Goal: Task Accomplishment & Management: Use online tool/utility

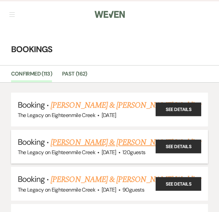
click at [113, 144] on link "[PERSON_NAME] & [PERSON_NAME] Wedding" at bounding box center [126, 143] width 150 height 12
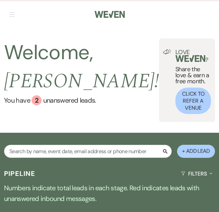
click at [10, 14] on span "button" at bounding box center [11, 14] width 5 height 0
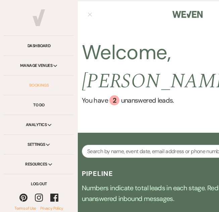
click at [41, 86] on link "Bookings" at bounding box center [39, 86] width 70 height 20
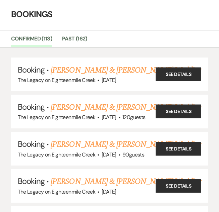
scroll to position [55, 0]
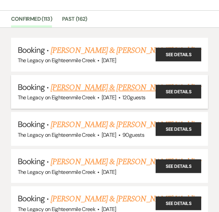
click at [93, 85] on link "[PERSON_NAME] & [PERSON_NAME] Wedding" at bounding box center [126, 88] width 150 height 12
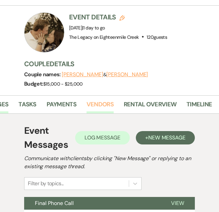
scroll to position [0, 163]
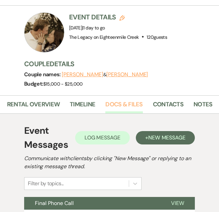
click at [119, 105] on link "Docs & Files" at bounding box center [123, 107] width 37 height 14
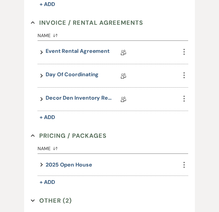
scroll to position [328, 0]
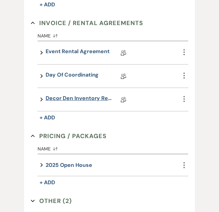
click at [75, 98] on link "Decor Den Inventory Request" at bounding box center [79, 100] width 67 height 10
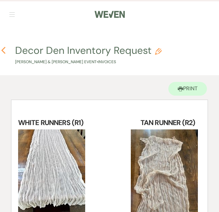
click at [4, 51] on icon "Previous" at bounding box center [3, 51] width 5 height 8
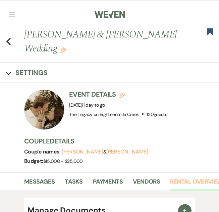
click at [185, 181] on link "Rental Overview" at bounding box center [196, 184] width 53 height 14
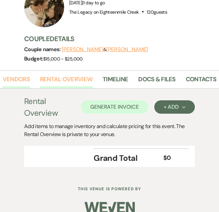
scroll to position [0, 163]
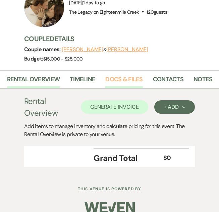
click at [114, 75] on link "Docs & Files" at bounding box center [123, 82] width 37 height 14
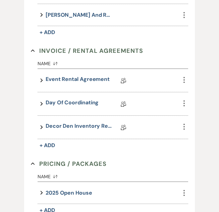
scroll to position [312, 0]
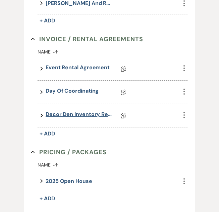
click at [81, 114] on link "Decor Den Inventory Request" at bounding box center [79, 116] width 67 height 10
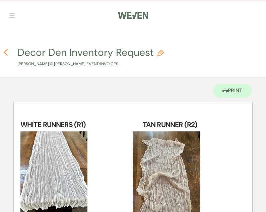
click at [5, 53] on use "button" at bounding box center [5, 52] width 4 height 7
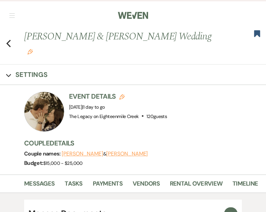
click at [205, 178] on li "Rental Overview" at bounding box center [201, 185] width 63 height 15
click at [202, 179] on link "Rental Overview" at bounding box center [196, 186] width 53 height 14
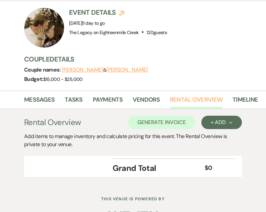
scroll to position [86, 0]
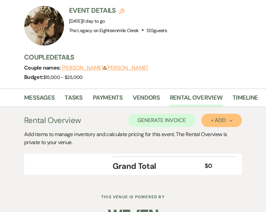
click at [212, 114] on button "+ Add Next" at bounding box center [221, 120] width 41 height 13
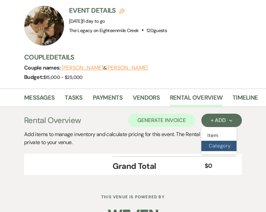
click at [212, 141] on button "Category" at bounding box center [218, 146] width 35 height 10
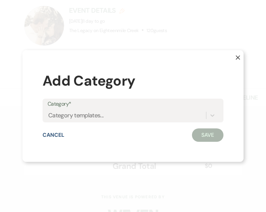
click at [218, 57] on use "button" at bounding box center [238, 57] width 4 height 4
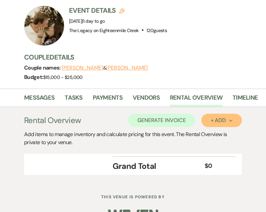
click at [217, 118] on div "+ Add Next" at bounding box center [222, 120] width 22 height 5
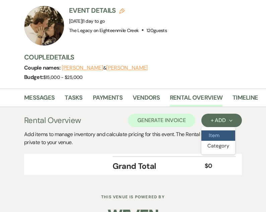
click at [216, 131] on button "Item" at bounding box center [218, 136] width 34 height 10
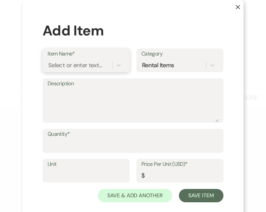
click at [65, 65] on div "Select or enter text..." at bounding box center [75, 65] width 54 height 9
type input "R5"
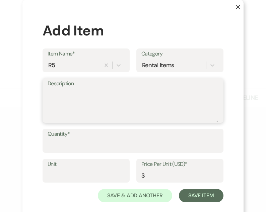
type textarea "a"
type textarea "NAVY RUNNER"
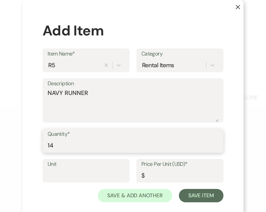
type input "14"
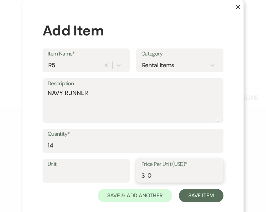
type input "0"
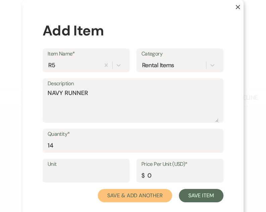
click at [98, 189] on button "Save & Add Another" at bounding box center [135, 195] width 74 height 13
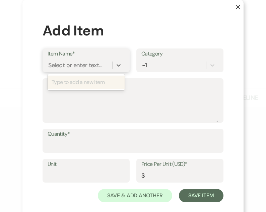
click at [65, 65] on div "Select or enter text..." at bounding box center [75, 65] width 54 height 9
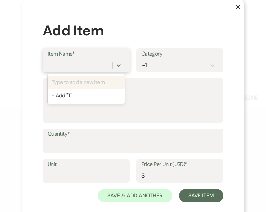
type input "T2"
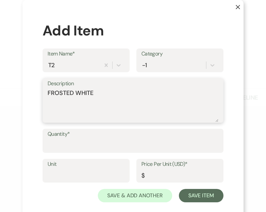
type textarea "FROSTED WHITE"
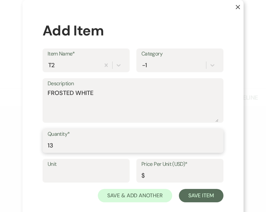
type input "13"
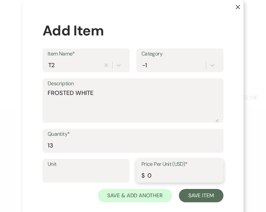
type input "0"
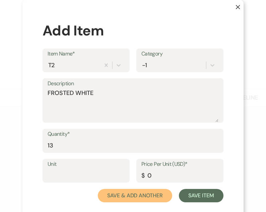
click at [98, 189] on button "Save & Add Another" at bounding box center [135, 195] width 74 height 13
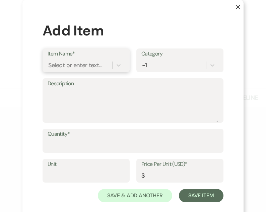
click at [65, 65] on div "Select or enter text..." at bounding box center [75, 65] width 54 height 9
type input "C8"
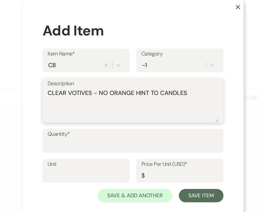
type textarea "CLEAR VOTIVES - NO ORANGE HINT TO CANDLES"
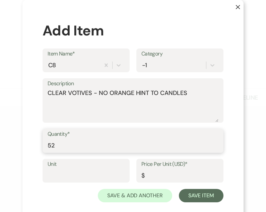
type input "52"
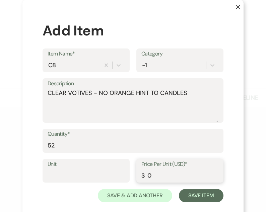
type input "0"
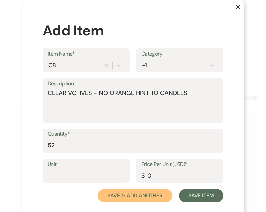
click at [98, 189] on button "Save & Add Another" at bounding box center [135, 195] width 74 height 13
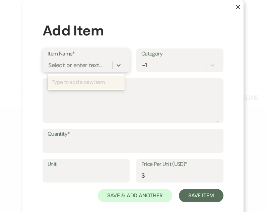
click at [65, 65] on div "Select or enter text..." at bounding box center [75, 65] width 54 height 9
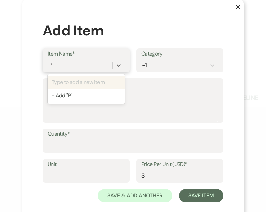
type input "P3"
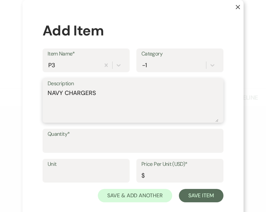
type textarea "NAVY CHARGERS"
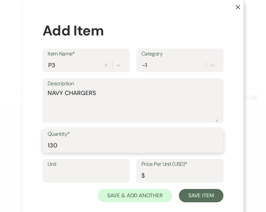
type input "130"
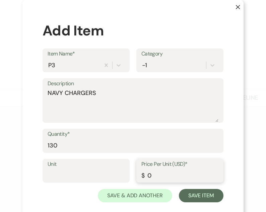
type input "0"
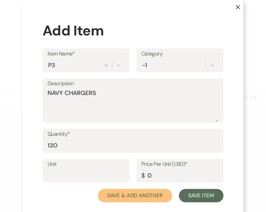
click at [98, 189] on button "Save & Add Another" at bounding box center [135, 195] width 74 height 13
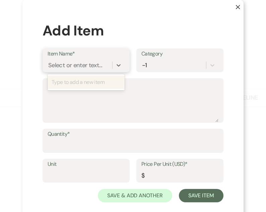
click at [65, 65] on div "Select or enter text..." at bounding box center [75, 65] width 54 height 9
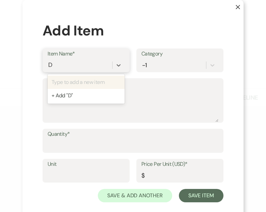
type input "D1"
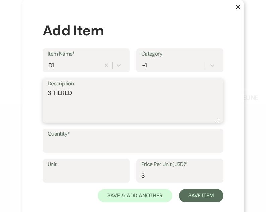
type textarea "3 TIERED"
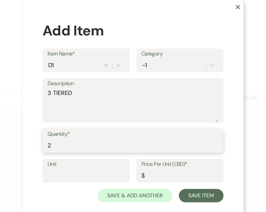
type input "2"
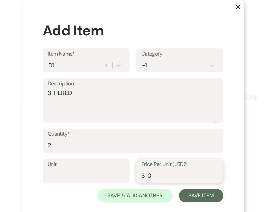
type input "0"
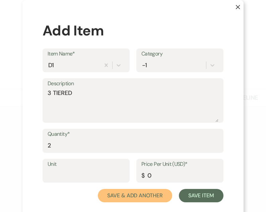
click at [98, 189] on button "Save & Add Another" at bounding box center [135, 195] width 74 height 13
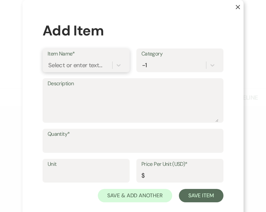
click at [65, 65] on div "Select or enter text..." at bounding box center [75, 65] width 54 height 9
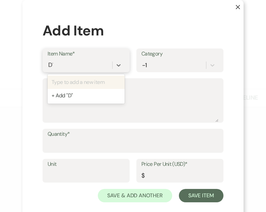
type input "D13"
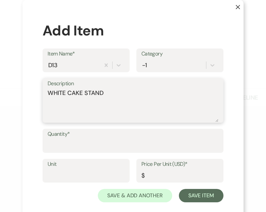
type textarea "WHITE CAKE STAND"
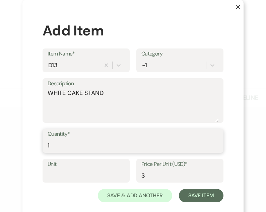
type input "1"
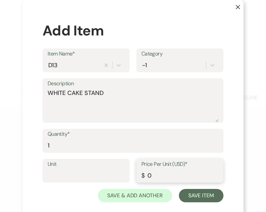
type input "0"
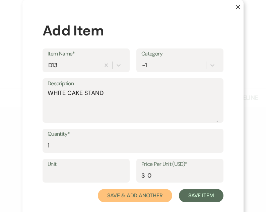
click at [98, 189] on button "Save & Add Another" at bounding box center [135, 195] width 74 height 13
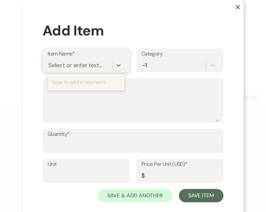
click at [65, 65] on div "Select or enter text..." at bounding box center [75, 65] width 54 height 9
type input "CS5"
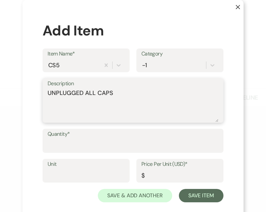
type textarea "UNPLUGGED ALL CAPS"
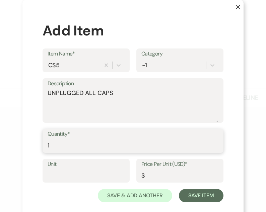
type input "1"
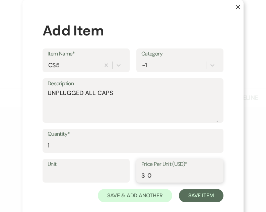
type input "0"
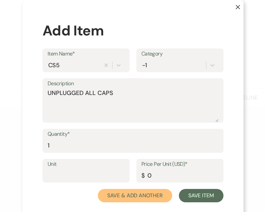
click at [98, 189] on button "Save & Add Another" at bounding box center [135, 195] width 74 height 13
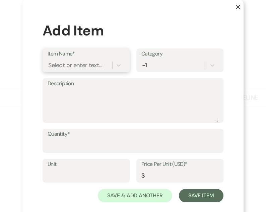
click at [65, 65] on div "Select or enter text..." at bounding box center [75, 65] width 54 height 9
type input "GB6"
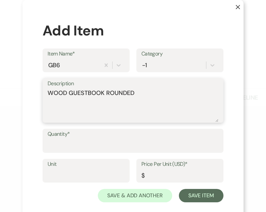
type textarea "WOOD GUESTBOOK ROUNDED"
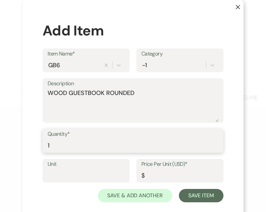
type input "1"
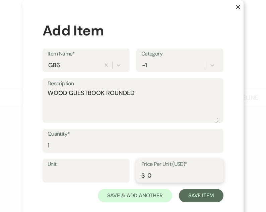
type input "0"
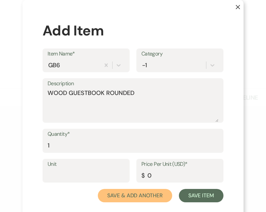
click at [98, 189] on button "Save & Add Another" at bounding box center [135, 195] width 74 height 13
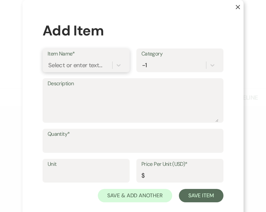
click at [65, 65] on div "Select or enter text..." at bounding box center [75, 65] width 54 height 9
type input "MM4"
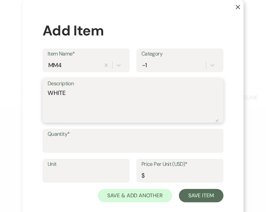
type textarea "WHITE"
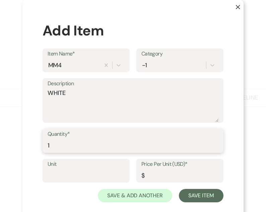
type input "1"
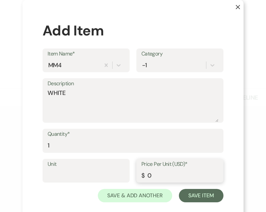
type input "0"
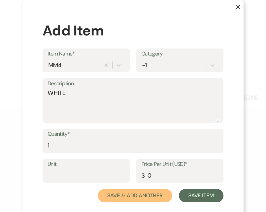
click at [98, 189] on button "Save & Add Another" at bounding box center [135, 195] width 74 height 13
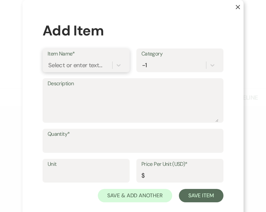
click at [65, 65] on div "Select or enter text..." at bounding box center [75, 65] width 54 height 9
type input "MS7"
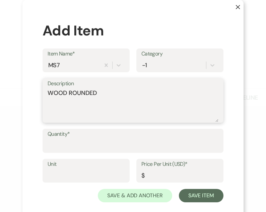
type textarea "WOOD ROUNDED"
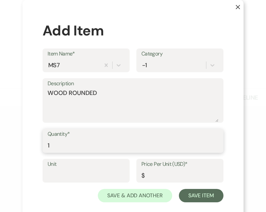
type input "1"
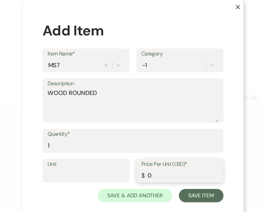
type input "0"
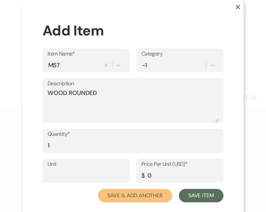
click at [98, 189] on button "Save & Add Another" at bounding box center [135, 195] width 74 height 13
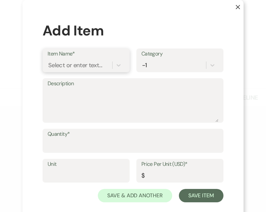
click at [65, 65] on div "Select or enter text..." at bounding box center [75, 65] width 54 height 9
type input "CG7"
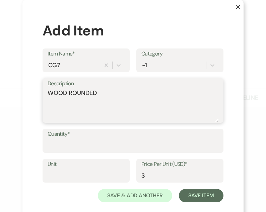
type textarea "WOOD ROUNDED"
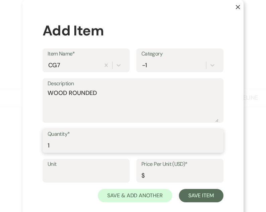
type input "1"
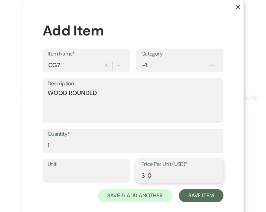
type input "0"
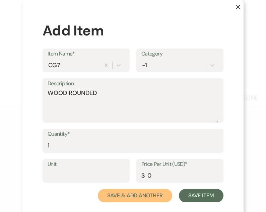
click at [98, 189] on button "Save & Add Another" at bounding box center [135, 195] width 74 height 13
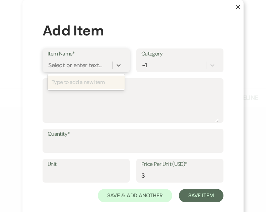
click at [65, 65] on div "Select or enter text..." at bounding box center [75, 65] width 54 height 9
type input "B4"
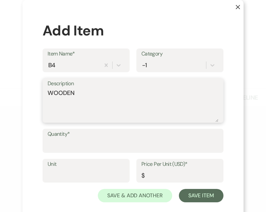
type textarea "WOODEN"
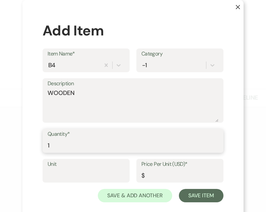
type input "1"
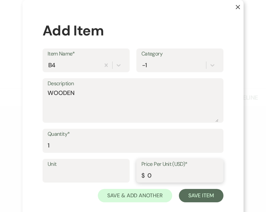
type input "0"
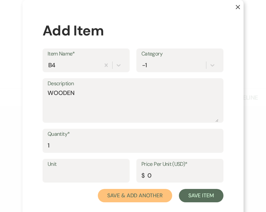
click at [98, 189] on button "Save & Add Another" at bounding box center [135, 195] width 74 height 13
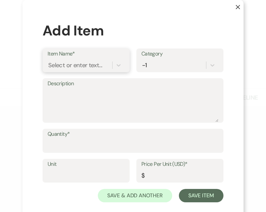
click at [65, 65] on div "Select or enter text..." at bounding box center [75, 65] width 54 height 9
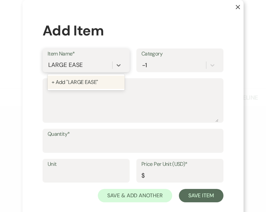
type input "LARGE EASEL"
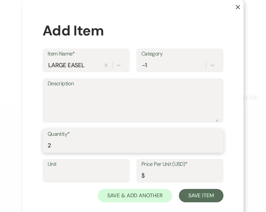
type input "2"
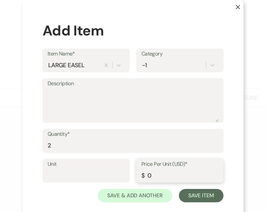
type input "0"
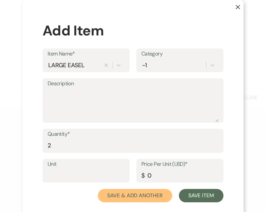
click at [98, 189] on button "Save & Add Another" at bounding box center [135, 195] width 74 height 13
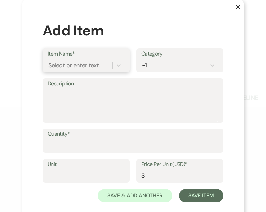
click at [65, 65] on div "Select or enter text..." at bounding box center [75, 65] width 54 height 9
type input "HEXAGON"
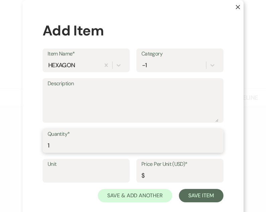
type input "1"
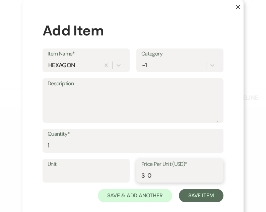
type input "0"
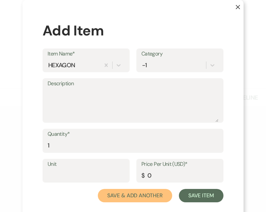
click at [98, 189] on button "Save & Add Another" at bounding box center [135, 195] width 74 height 13
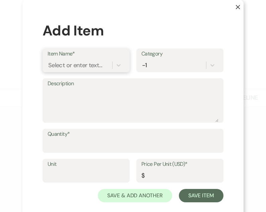
click at [65, 65] on div "Select or enter text..." at bounding box center [75, 65] width 54 height 9
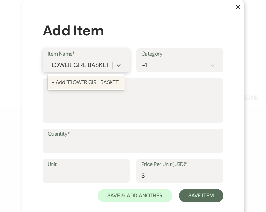
type input "FLOWER GIRL BASKETS"
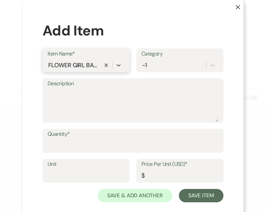
scroll to position [0, 0]
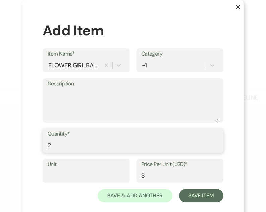
type input "2"
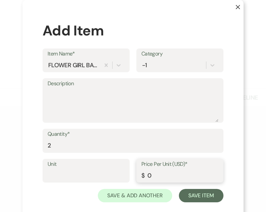
type input "0"
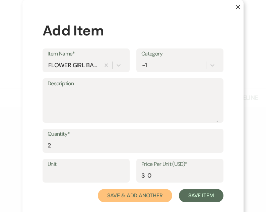
click at [98, 189] on button "Save & Add Another" at bounding box center [135, 195] width 74 height 13
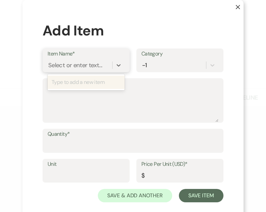
click at [65, 65] on div "Select or enter text..." at bounding box center [75, 65] width 54 height 9
type input "BASKETS - SILVER"
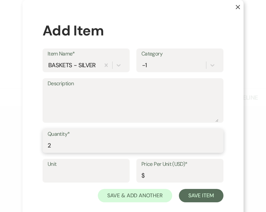
type input "2"
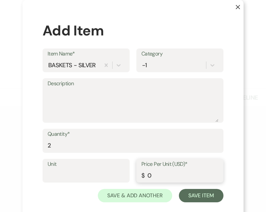
type input "0"
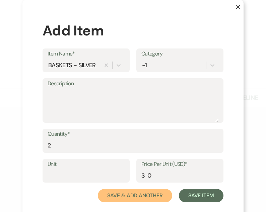
click at [98, 189] on button "Save & Add Another" at bounding box center [135, 195] width 74 height 13
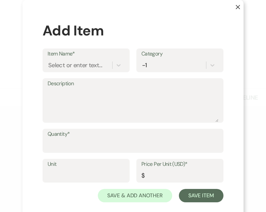
click at [218, 10] on button "X" at bounding box center [232, 10] width 21 height 20
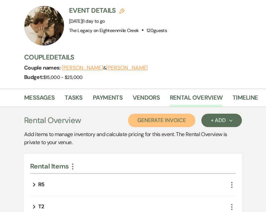
click at [165, 114] on button "Generate Invoice" at bounding box center [161, 120] width 67 height 13
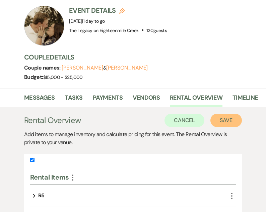
click at [217, 114] on button "Save" at bounding box center [226, 120] width 32 height 13
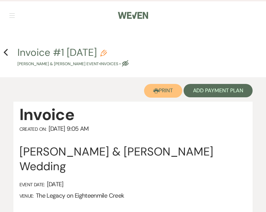
click at [159, 88] on button "Printer Print" at bounding box center [163, 91] width 39 height 14
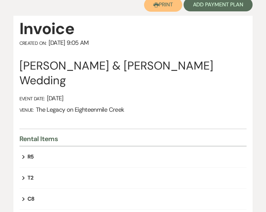
scroll to position [93, 0]
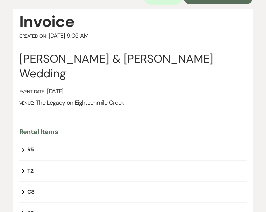
click at [57, 140] on div "Expand R5" at bounding box center [133, 150] width 228 height 21
click at [24, 146] on icon "Expand" at bounding box center [23, 150] width 3 height 8
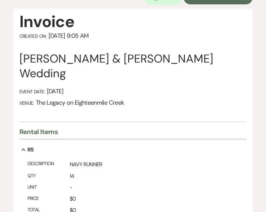
click at [24, 149] on use "button" at bounding box center [23, 150] width 4 height 2
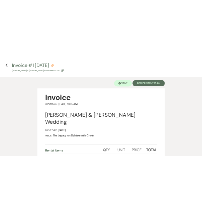
scroll to position [0, 0]
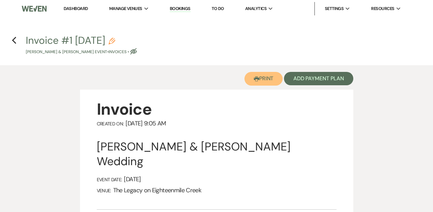
click at [218, 74] on button "Printer Print" at bounding box center [264, 79] width 39 height 14
